Goal: Task Accomplishment & Management: Use online tool/utility

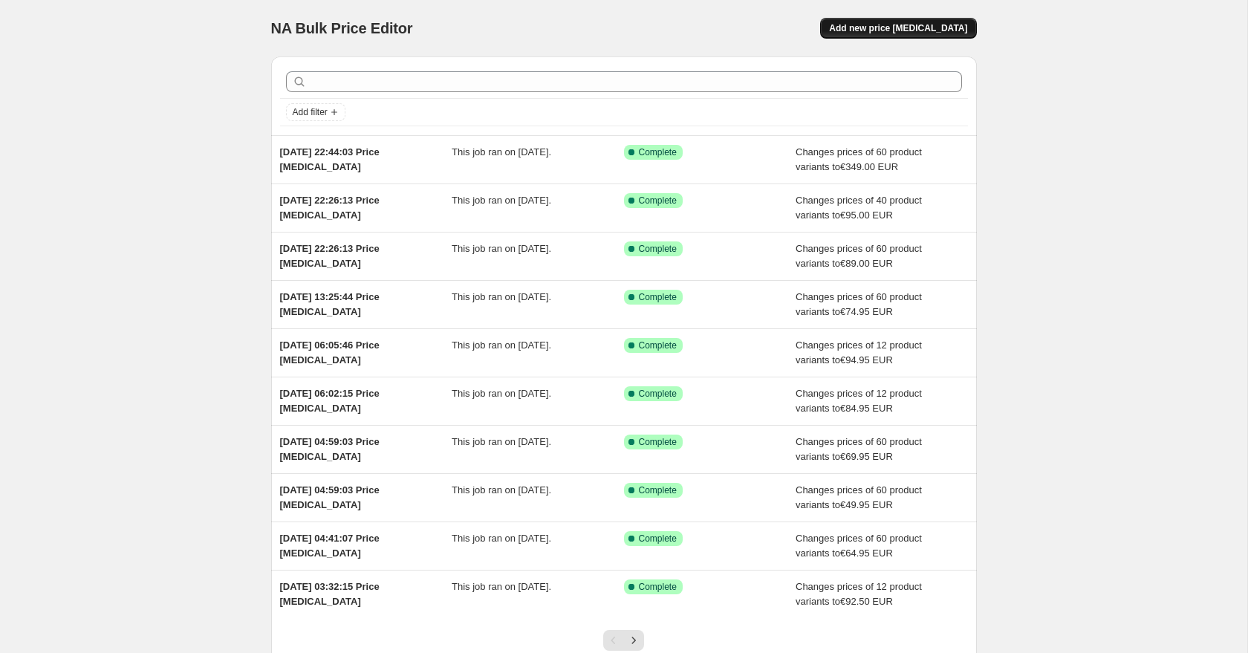
click at [904, 28] on span "Add new price change job" at bounding box center [898, 28] width 138 height 12
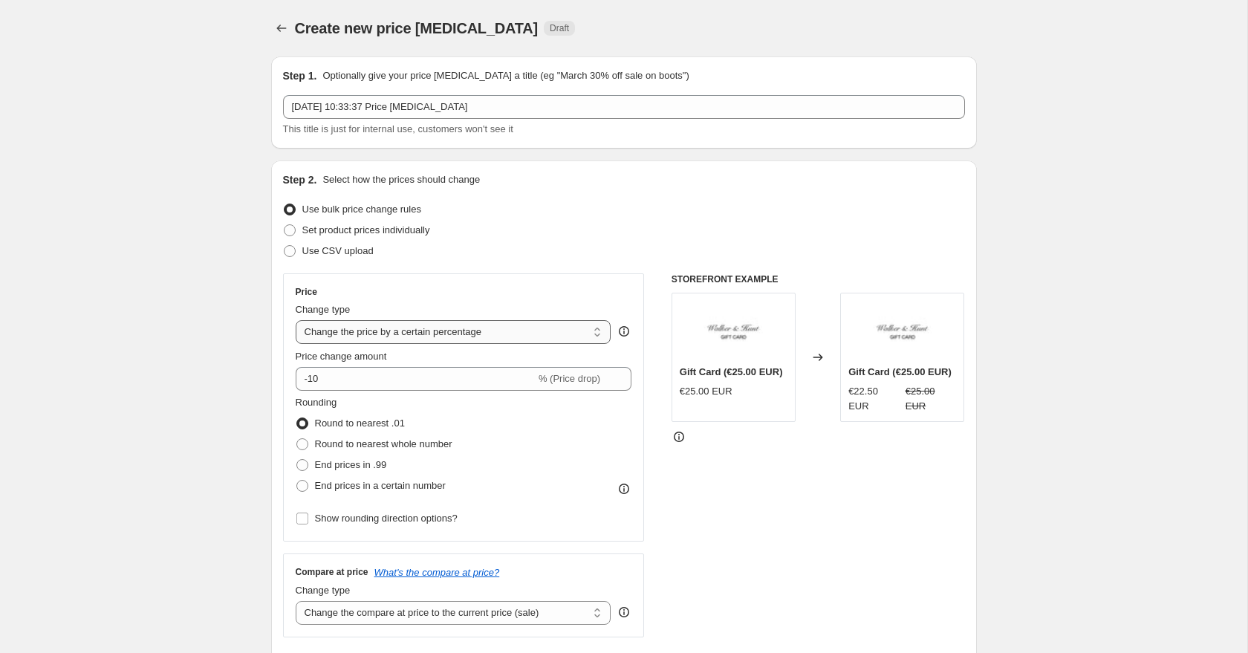
click at [403, 333] on select "Change the price to a certain amount Change the price by a certain amount Chang…" at bounding box center [454, 332] width 316 height 24
select select "to"
click at [296, 320] on select "Change the price to a certain amount Change the price by a certain amount Chang…" at bounding box center [454, 332] width 316 height 24
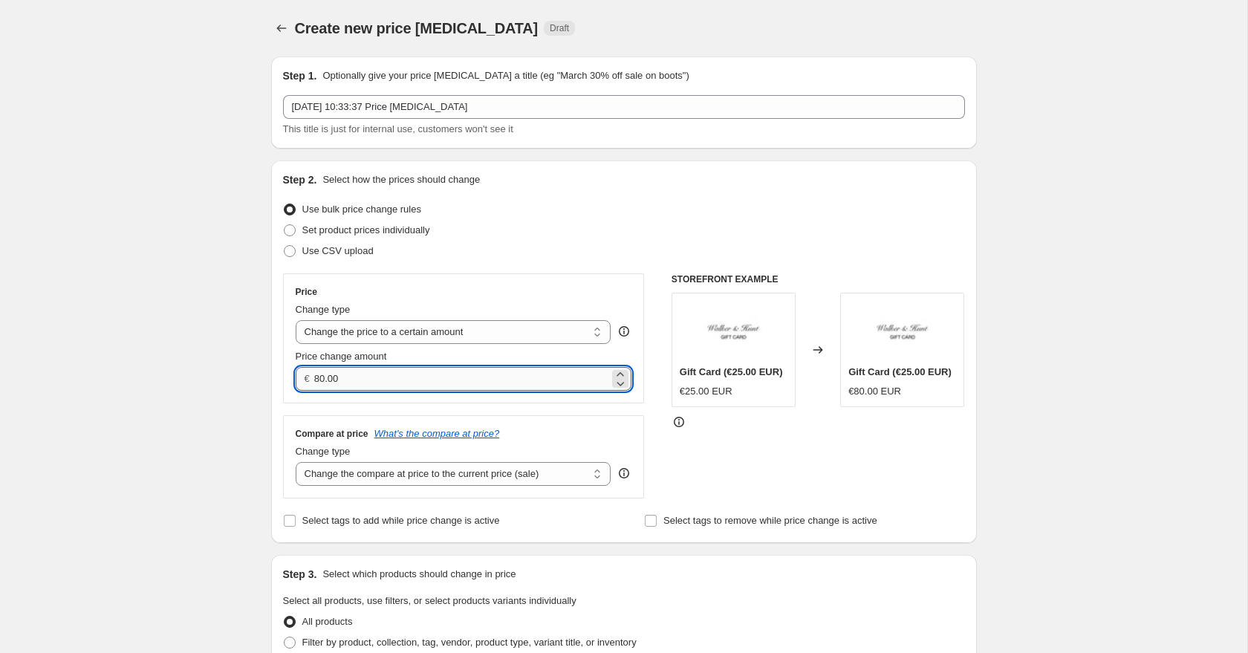
click at [336, 380] on input "80.00" at bounding box center [461, 379] width 295 height 24
drag, startPoint x: 348, startPoint y: 380, endPoint x: 275, endPoint y: 379, distance: 73.6
click at [276, 379] on div "Step 2. Select how the prices should change Use bulk price change rules Set pro…" at bounding box center [624, 352] width 706 height 383
type input "59.00"
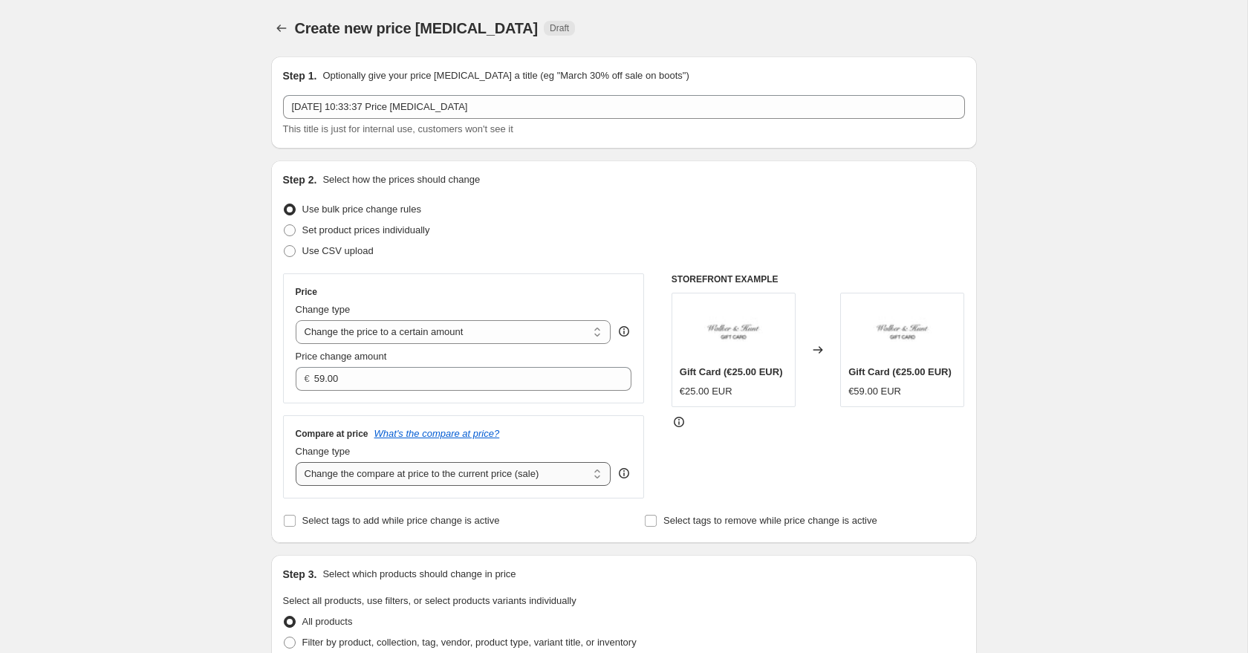
click at [328, 472] on select "Change the compare at price to the current price (sale) Change the compare at p…" at bounding box center [454, 474] width 316 height 24
click at [296, 462] on select "Change the compare at price to the current price (sale) Change the compare at p…" at bounding box center [454, 474] width 316 height 24
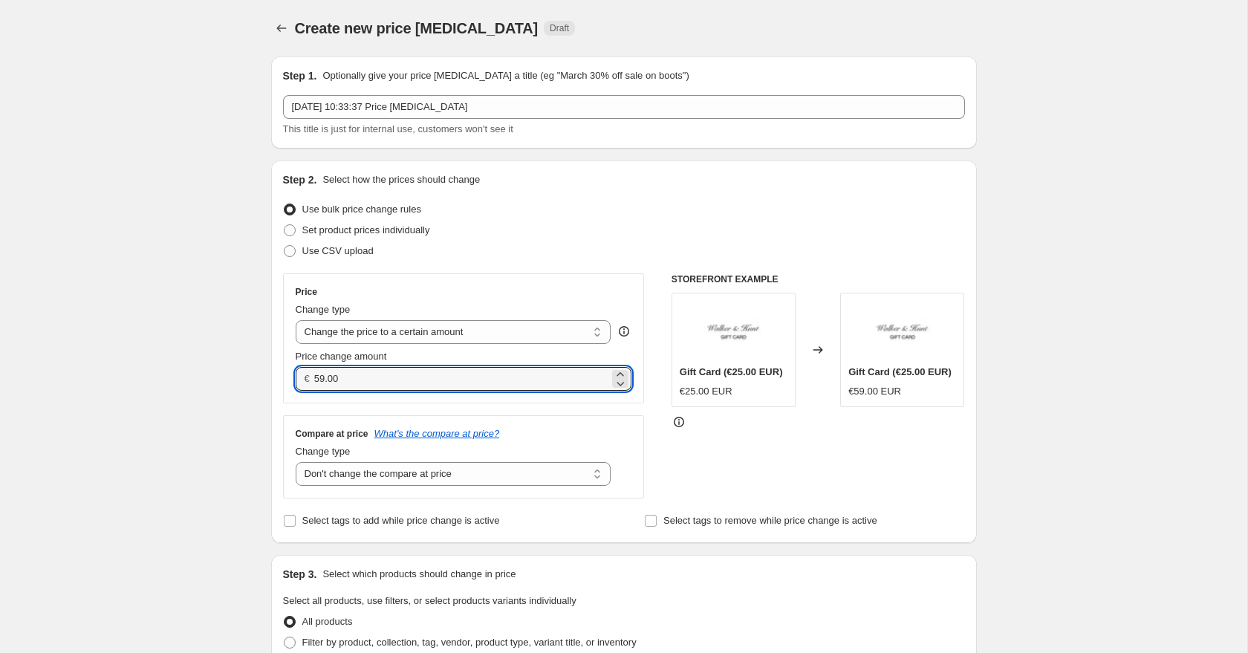
drag, startPoint x: 352, startPoint y: 376, endPoint x: 282, endPoint y: 370, distance: 70.8
click at [283, 371] on div "Price Change type Change the price to a certain amount Change the price by a ce…" at bounding box center [464, 338] width 362 height 130
click at [353, 470] on select "Change the compare at price to the current price (sale) Change the compare at p…" at bounding box center [454, 474] width 316 height 24
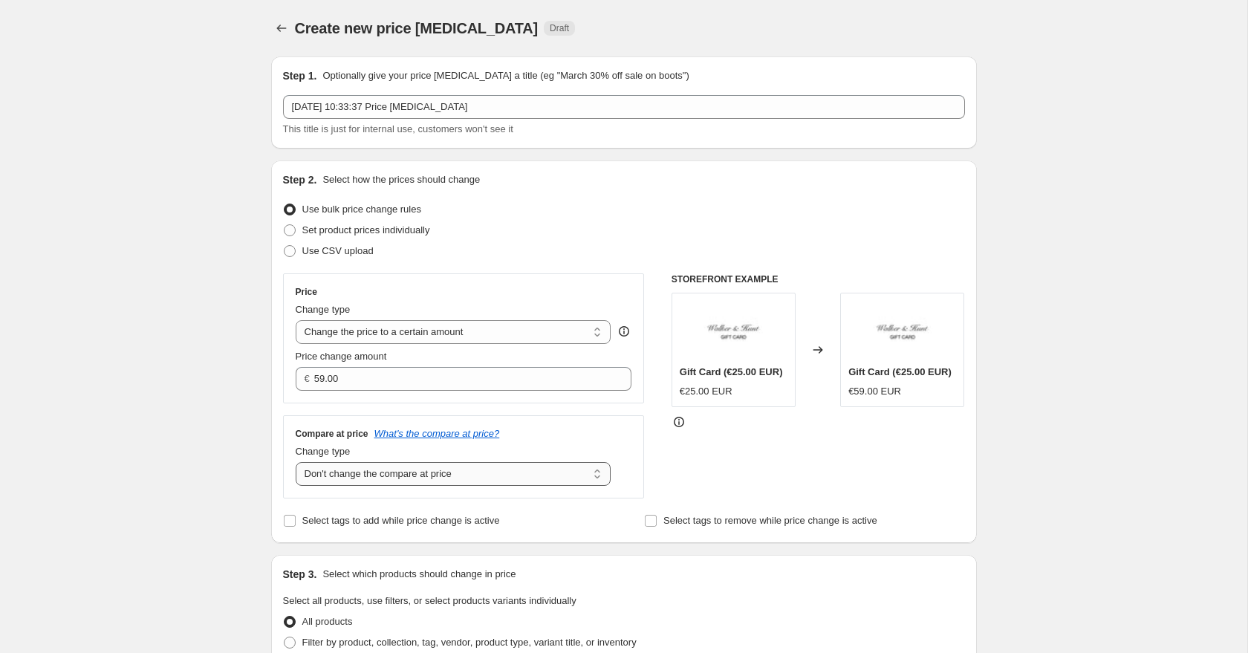
select select "to"
click at [296, 462] on select "Change the compare at price to the current price (sale) Change the compare at p…" at bounding box center [454, 474] width 316 height 24
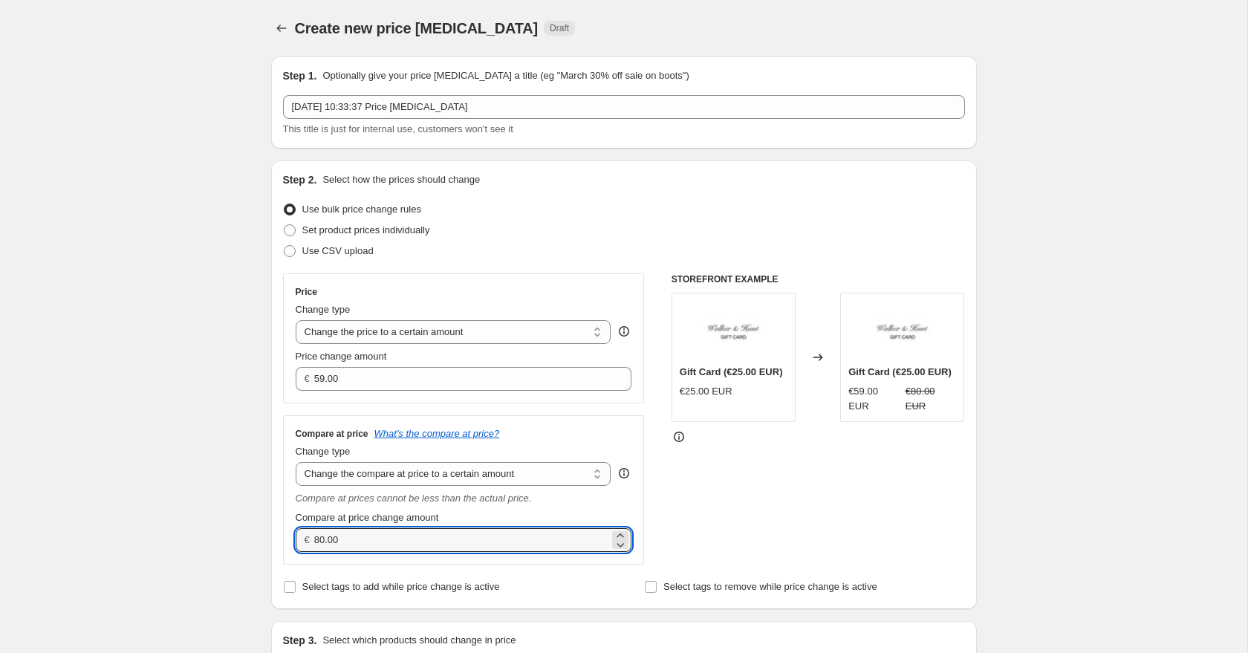
drag, startPoint x: 351, startPoint y: 541, endPoint x: 267, endPoint y: 535, distance: 84.2
click at [271, 535] on div "Step 2. Select how the prices should change Use bulk price change rules Set pro…" at bounding box center [624, 385] width 706 height 449
paste input "59"
type input "59.00"
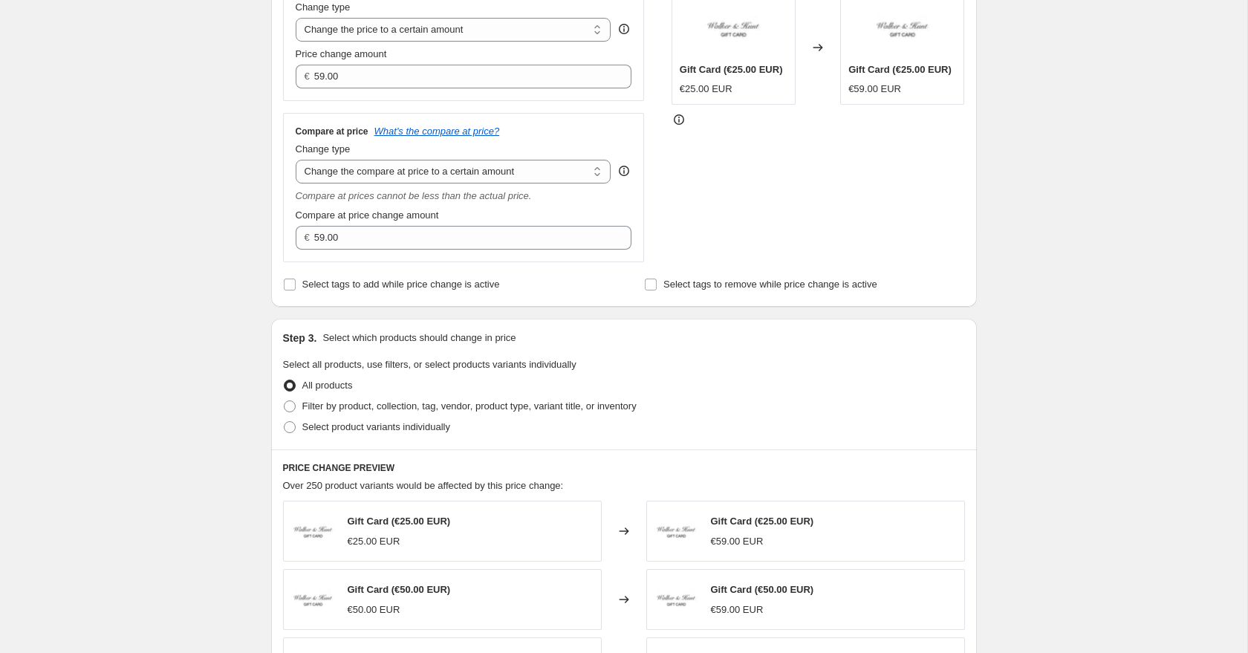
scroll to position [305, 0]
click at [285, 426] on span at bounding box center [290, 424] width 12 height 12
click at [285, 419] on input "Select product variants individually" at bounding box center [284, 418] width 1 height 1
radio input "true"
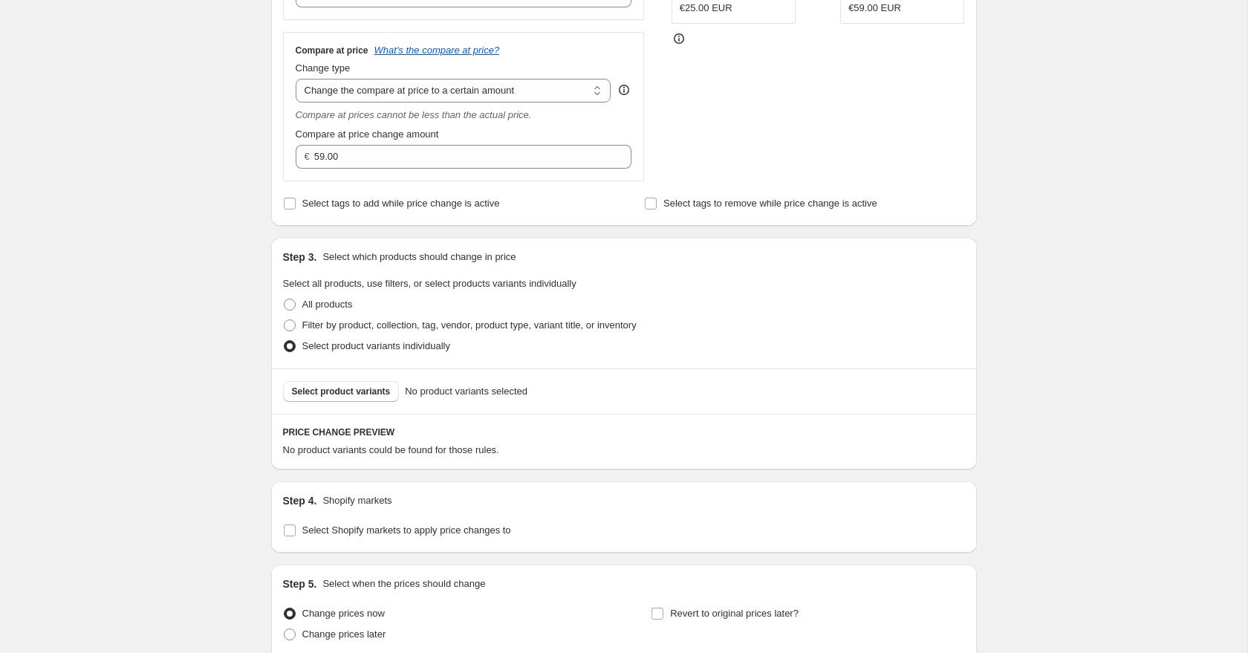
scroll to position [444, 0]
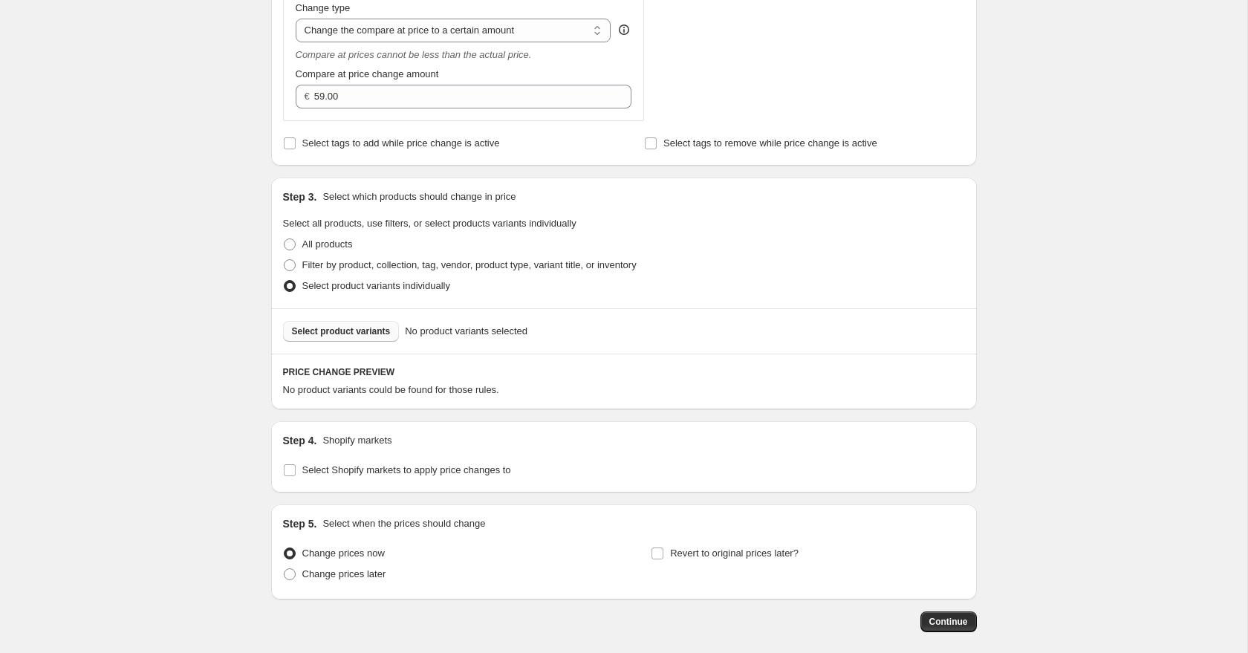
click at [317, 326] on span "Select product variants" at bounding box center [341, 331] width 99 height 12
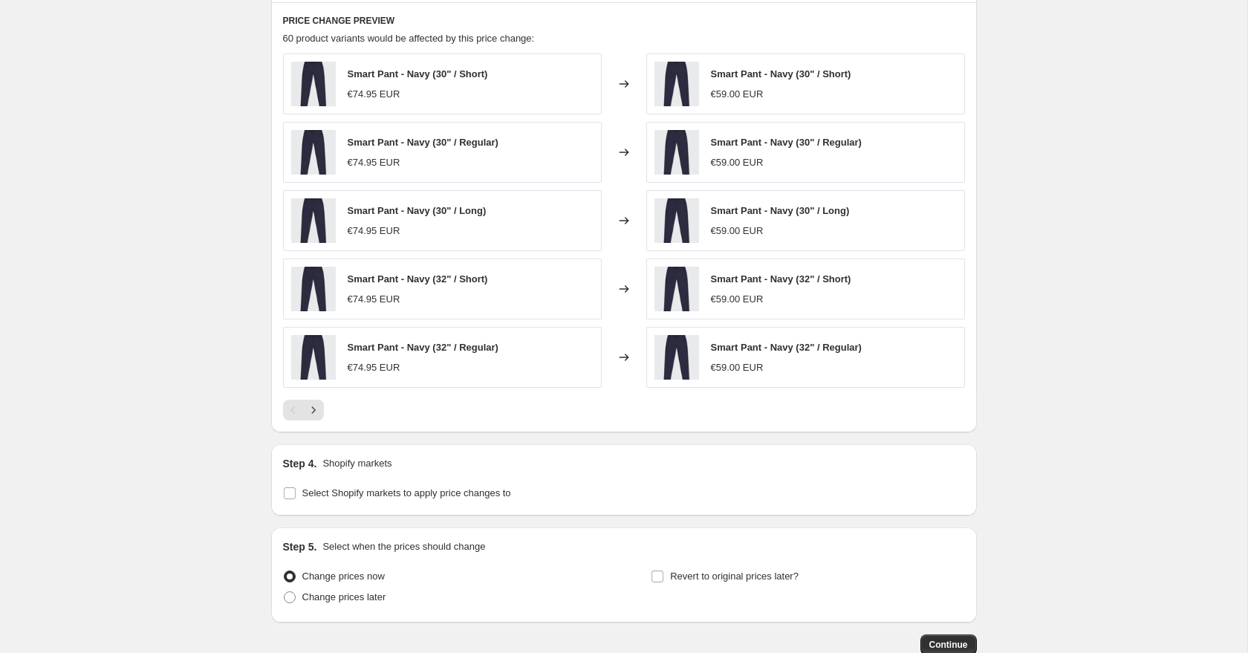
scroll to position [888, 0]
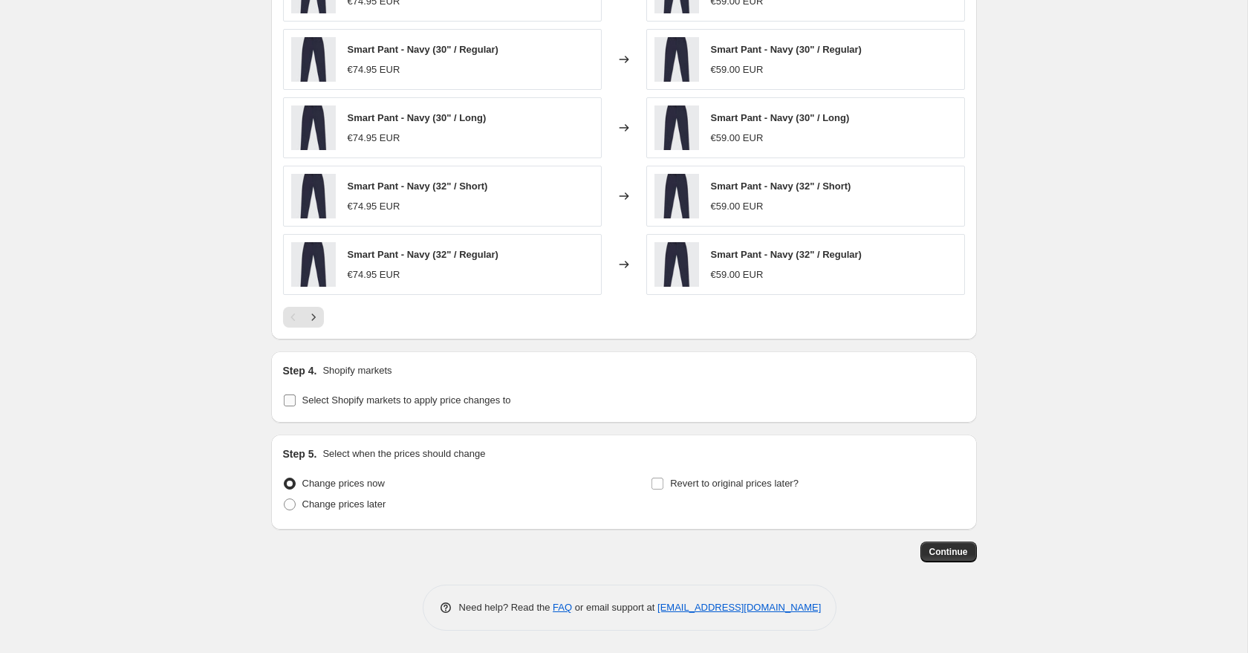
click at [287, 397] on input "Select Shopify markets to apply price changes to" at bounding box center [290, 401] width 12 height 12
checkbox input "true"
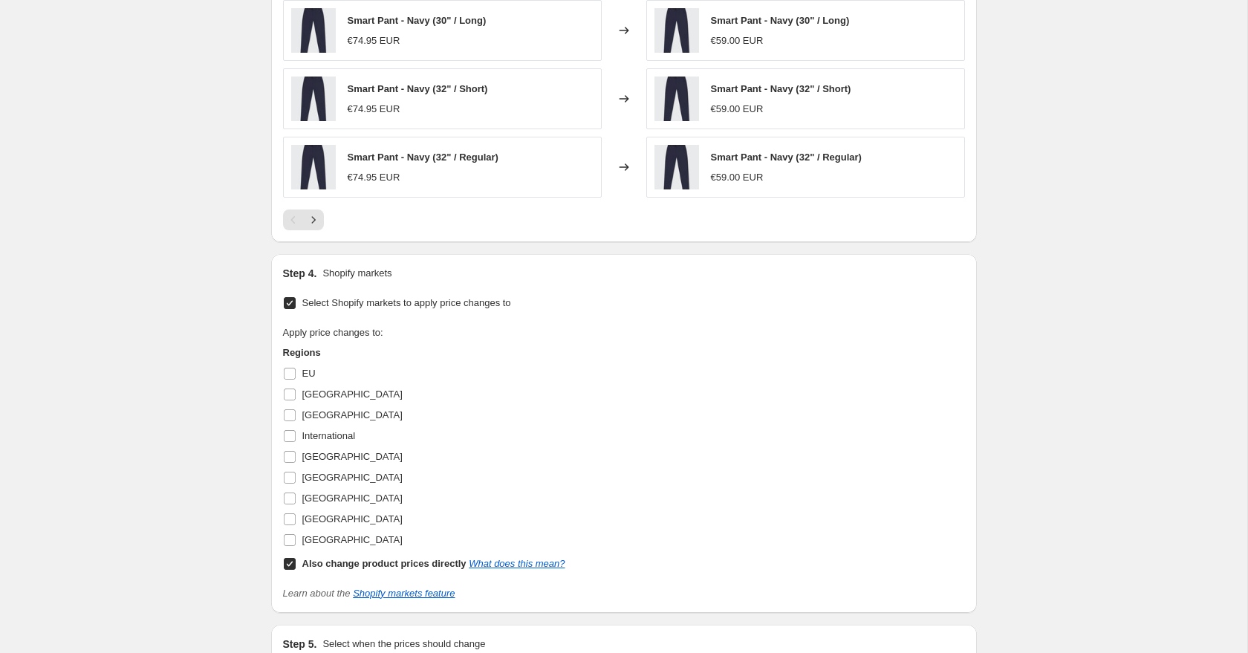
scroll to position [1123, 0]
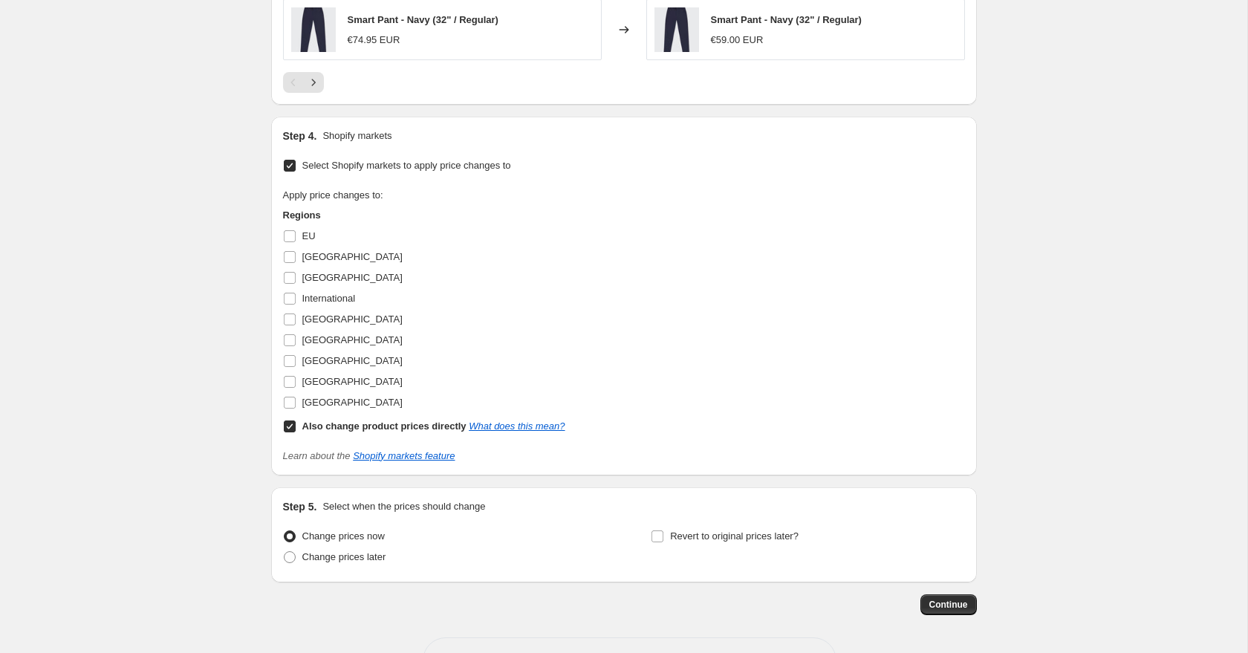
click at [288, 427] on input "Also change product prices directly What does this mean?" at bounding box center [290, 427] width 12 height 12
checkbox input "false"
click at [288, 382] on input "United Kingdom" at bounding box center [290, 382] width 12 height 12
checkbox input "true"
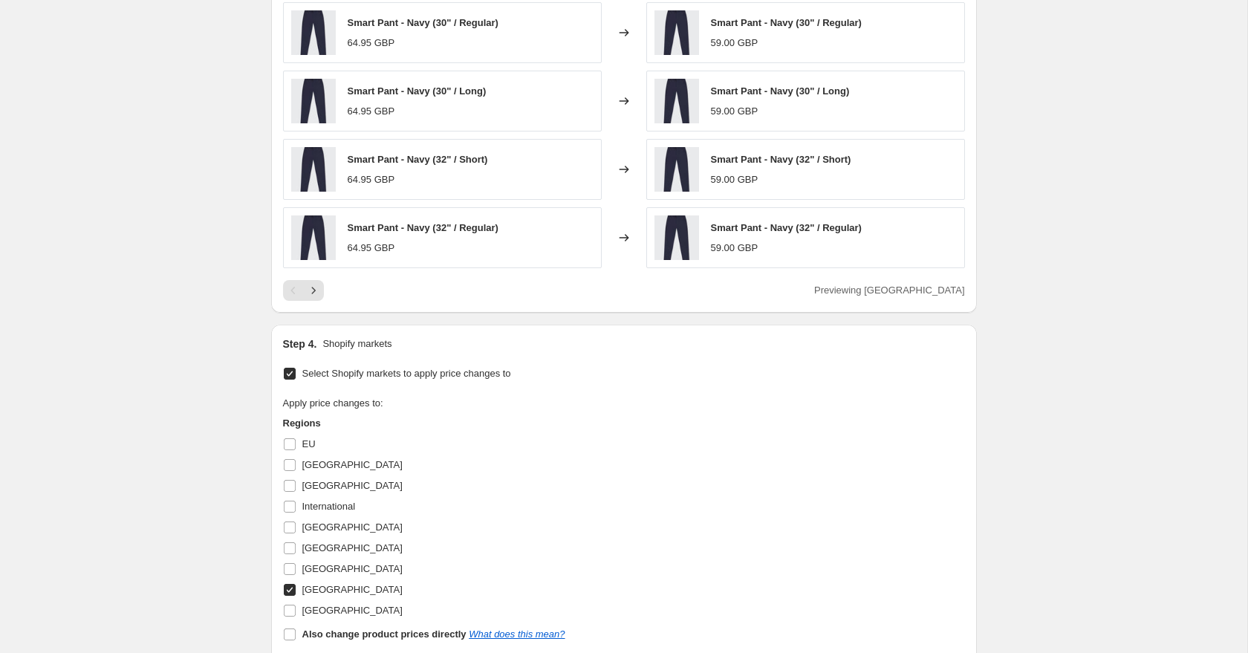
scroll to position [1176, 0]
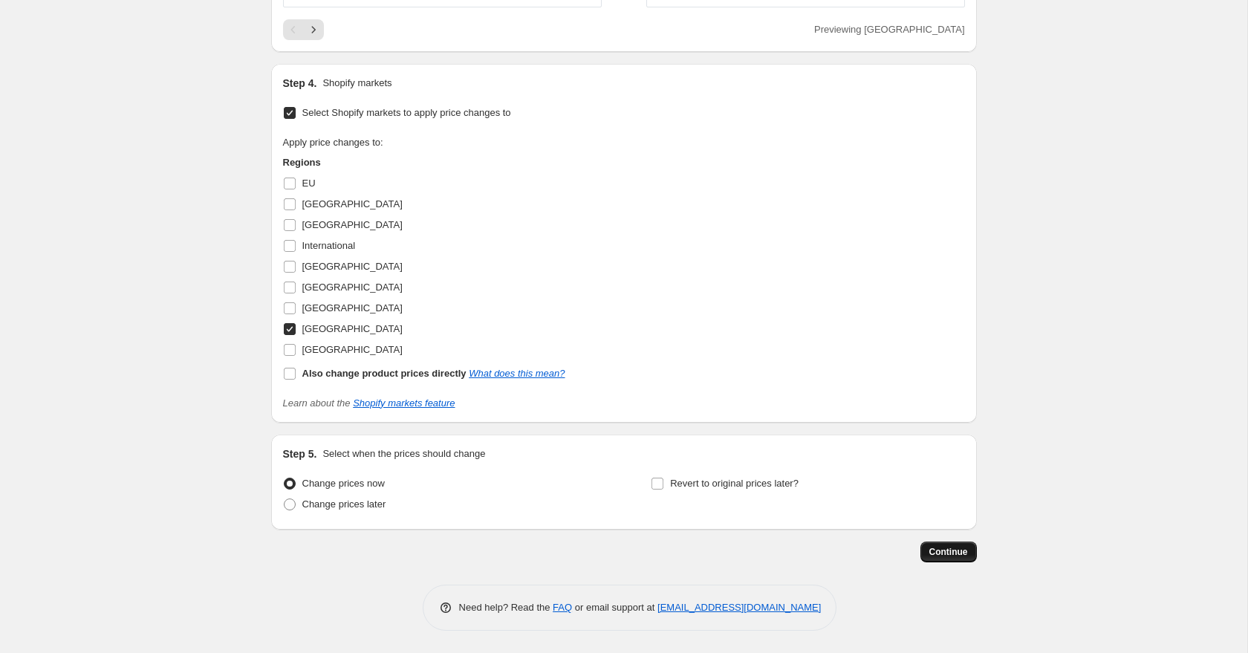
click at [947, 549] on span "Continue" at bounding box center [949, 552] width 39 height 12
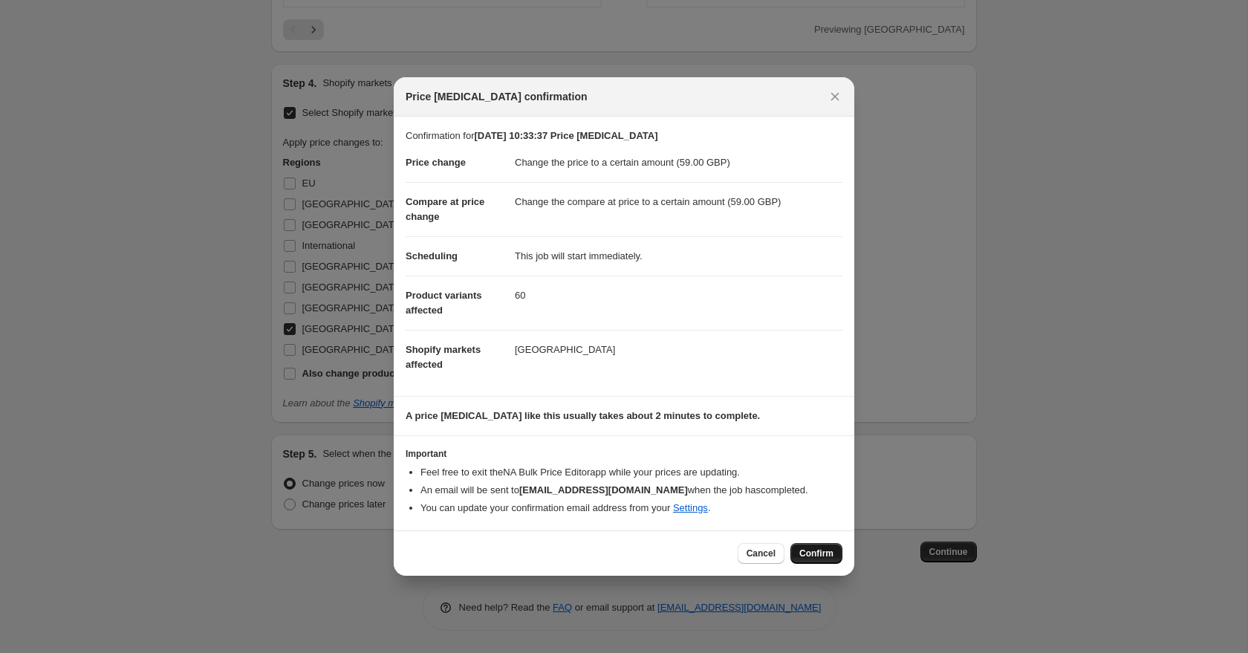
click at [811, 559] on span "Confirm" at bounding box center [817, 554] width 34 height 12
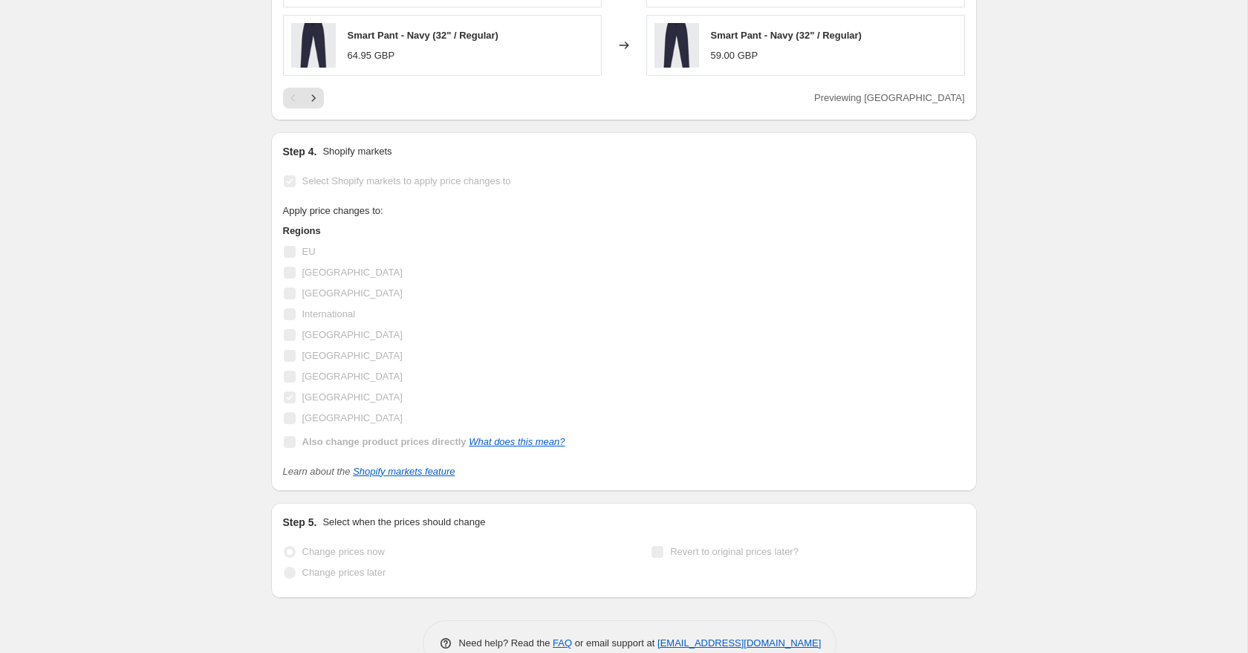
scroll to position [1214, 0]
